Goal: Information Seeking & Learning: Learn about a topic

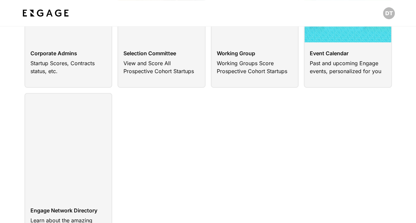
scroll to position [132, 0]
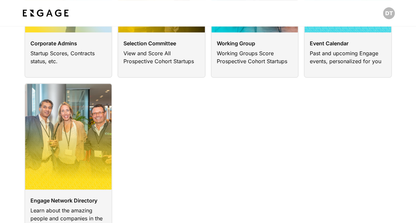
click at [58, 172] on link at bounding box center [68, 163] width 88 height 160
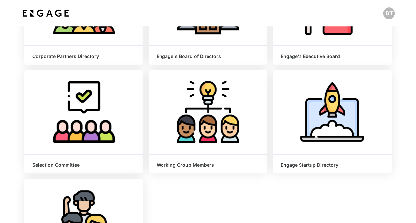
scroll to position [198, 0]
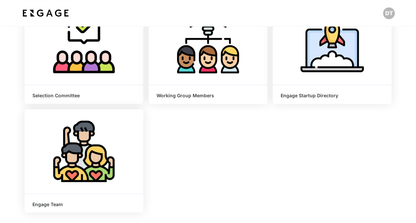
click at [334, 73] on div "Learn More" at bounding box center [332, 42] width 119 height 84
click at [334, 41] on span "Learn More" at bounding box center [332, 42] width 29 height 7
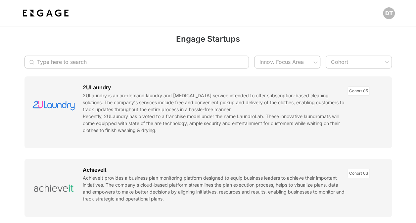
click at [161, 63] on input "Type here to search" at bounding box center [133, 62] width 192 height 13
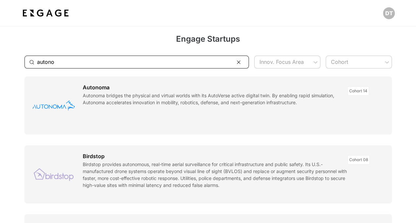
type input "autono"
click at [69, 106] on link at bounding box center [207, 105] width 367 height 58
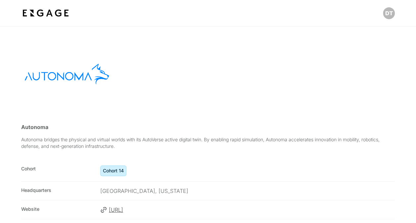
drag, startPoint x: 74, startPoint y: 79, endPoint x: 61, endPoint y: 74, distance: 14.4
click at [61, 74] on div at bounding box center [66, 74] width 85 height 53
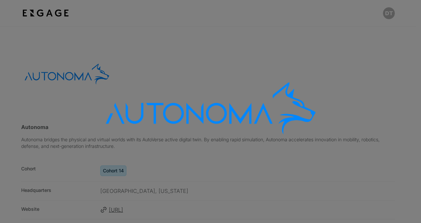
click at [351, 97] on div at bounding box center [210, 111] width 421 height 223
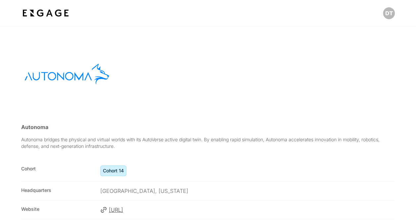
click at [43, 16] on img at bounding box center [45, 13] width 49 height 12
